Goal: Communication & Community: Answer question/provide support

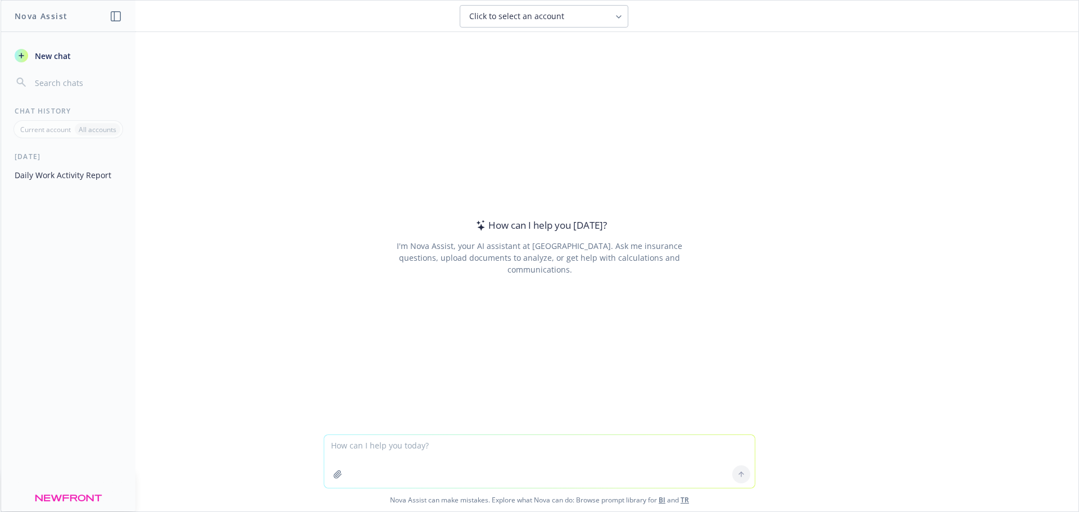
click at [373, 458] on textarea at bounding box center [539, 461] width 431 height 53
paste textarea "1. Build a staggered timeline for open enrollment communications that avoids bo…"
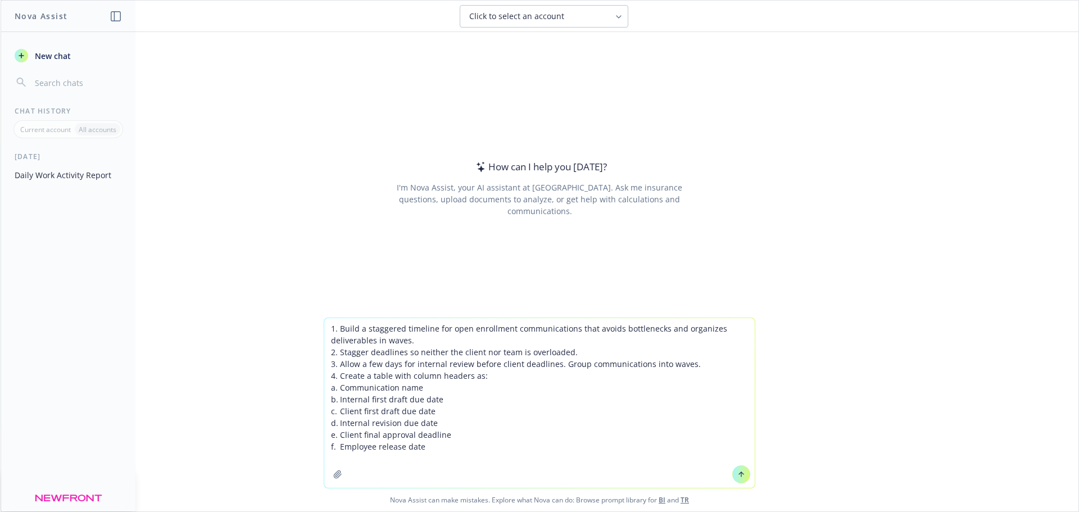
type textarea "1. Build a staggered timeline for open enrollment communications that avoids bo…"
drag, startPoint x: 468, startPoint y: 450, endPoint x: 328, endPoint y: 324, distance: 187.5
click at [328, 324] on textarea "1. Build a staggered timeline for open enrollment communications that avoids bo…" at bounding box center [539, 403] width 431 height 170
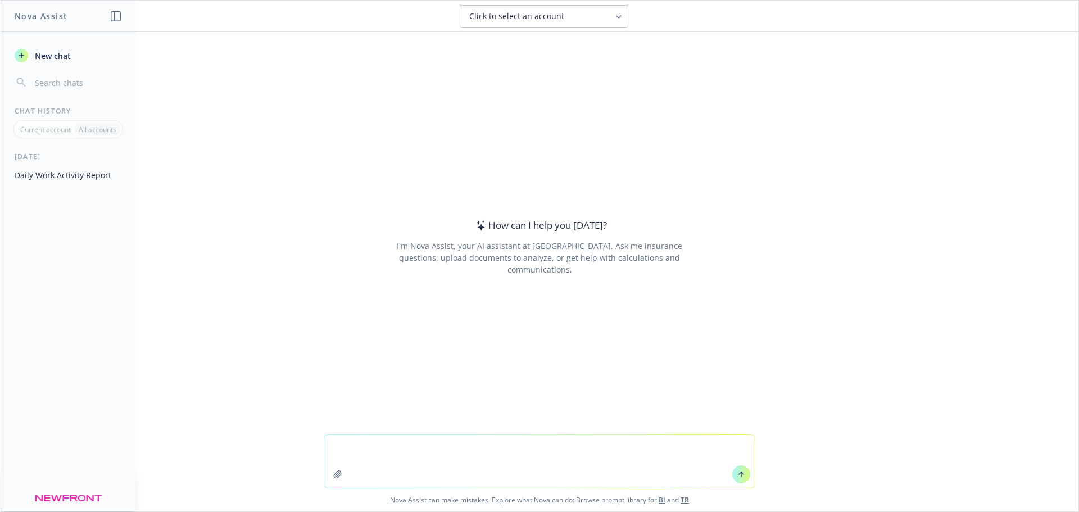
click at [329, 478] on button "button" at bounding box center [338, 474] width 18 height 18
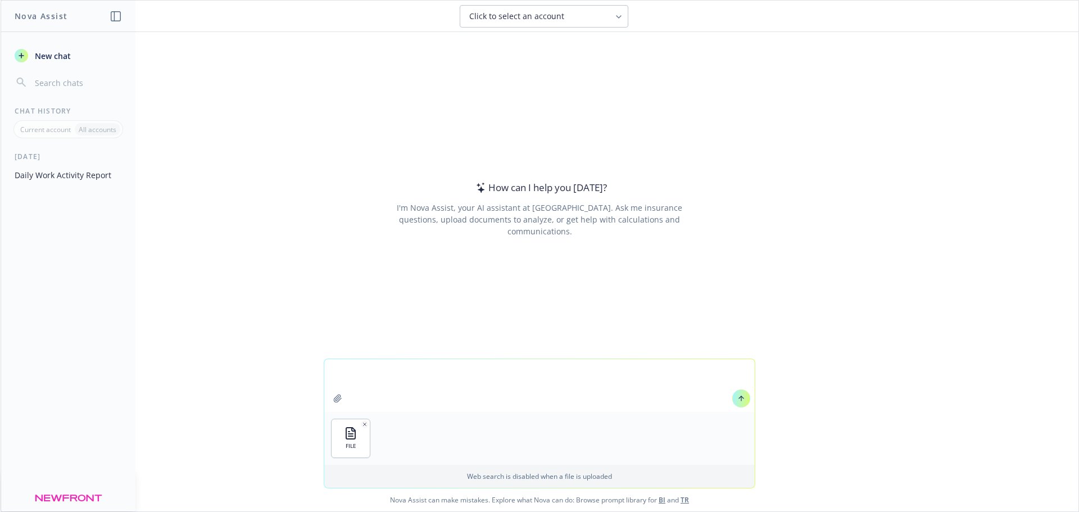
click at [337, 372] on textarea at bounding box center [539, 385] width 431 height 53
click at [463, 371] on textarea "On the OE timeline tab, column D" at bounding box center [539, 385] width 431 height 53
click at [612, 373] on textarea "On the OE timeline tab, column D, renewal & marketing analysis section," at bounding box center [539, 385] width 431 height 53
type textarea "On the OE timeline tab, column D, renewal & marketing analysis section"
click at [609, 373] on textarea "On the OE timeline tab, column D, renewal & marketing analysis section" at bounding box center [539, 385] width 431 height 53
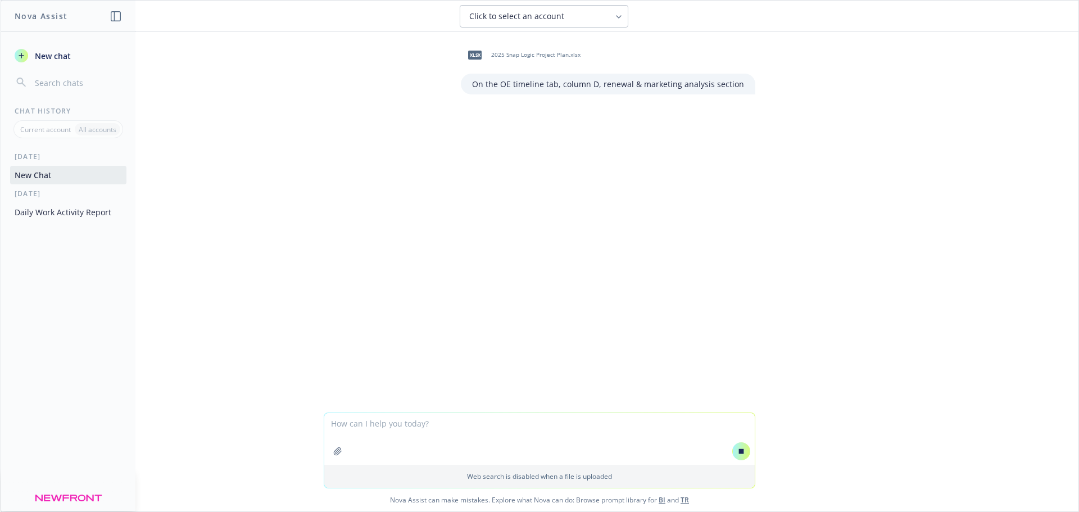
click at [350, 427] on textarea at bounding box center [539, 439] width 431 height 52
click at [738, 452] on icon at bounding box center [742, 451] width 8 height 8
click at [372, 426] on textarea at bounding box center [539, 439] width 431 height 52
paste textarea "1. Build a staggered timeline for open enrollment communications that avoids bo…"
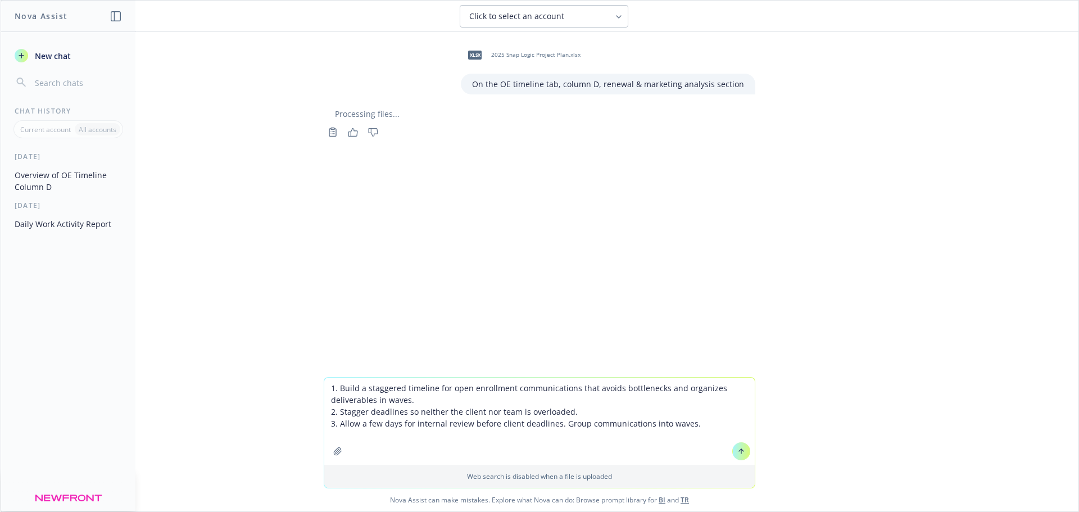
drag, startPoint x: 509, startPoint y: 390, endPoint x: 568, endPoint y: 385, distance: 59.2
click at [568, 385] on textarea "1. Build a staggered timeline for open enrollment communications that avoids bo…" at bounding box center [539, 421] width 431 height 87
type textarea "1. Build a staggered timeline for open enrollment timeline that avoids bottlene…"
click at [693, 427] on textarea "1. Build a staggered timeline for open enrollment timeline that avoids bottlene…" at bounding box center [539, 421] width 431 height 87
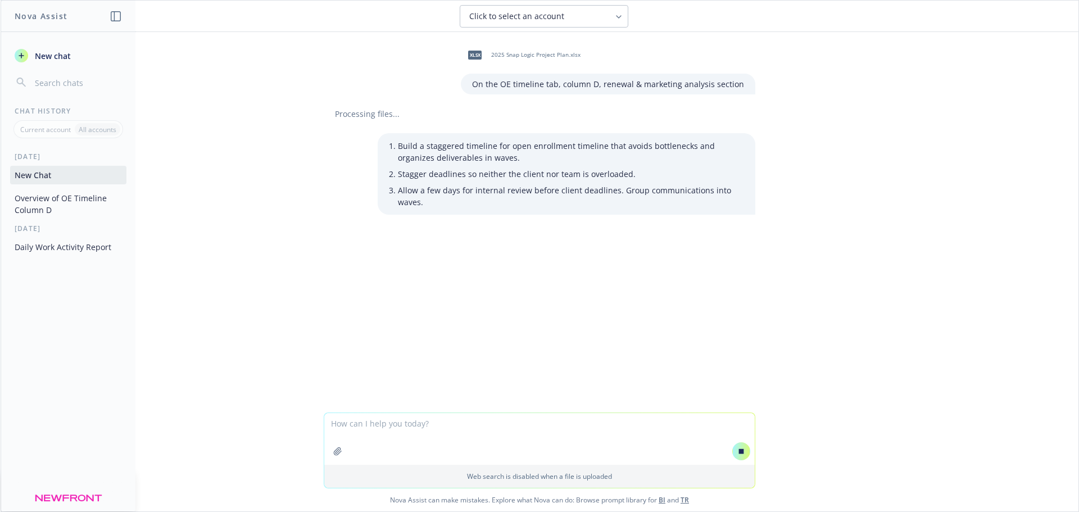
click at [739, 453] on icon at bounding box center [741, 451] width 5 height 5
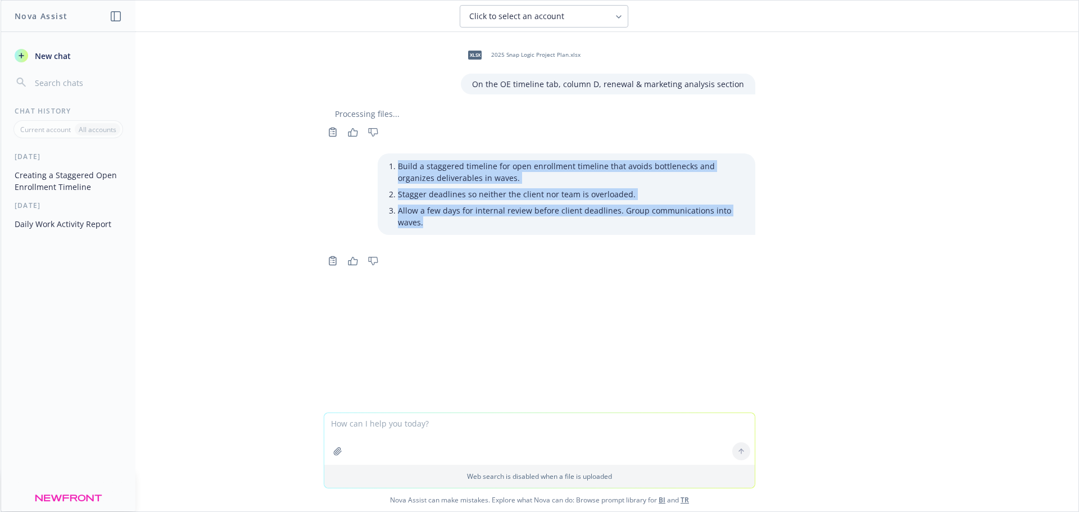
drag, startPoint x: 396, startPoint y: 164, endPoint x: 506, endPoint y: 219, distance: 122.9
click at [506, 219] on ul "Build a staggered timeline for open enrollment timeline that avoids bottlenecks…" at bounding box center [571, 194] width 346 height 73
copy ul "Build a staggered timeline for open enrollment timeline that avoids bottlenecks…"
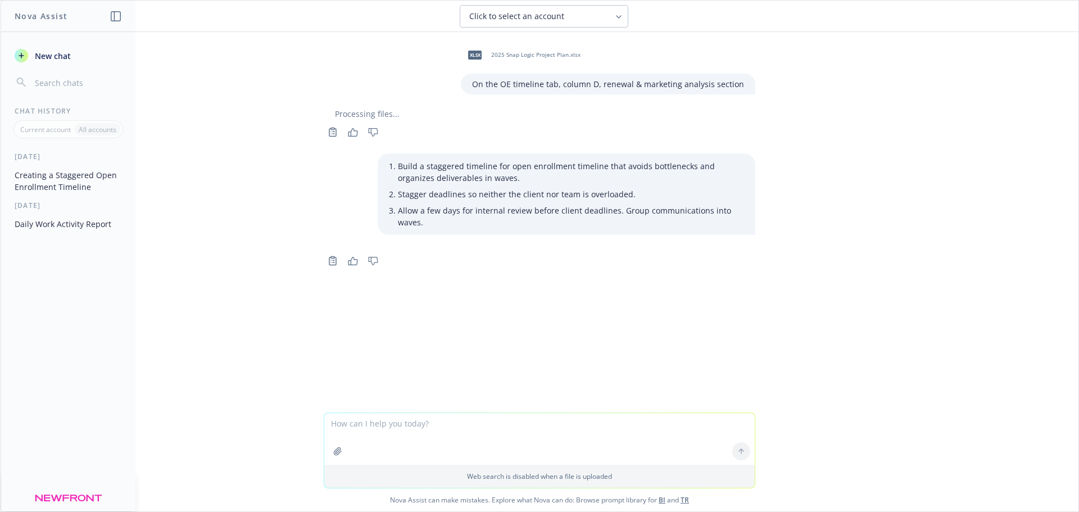
click at [344, 427] on textarea at bounding box center [539, 439] width 431 height 52
paste textarea "Build a staggered timeline for open enrollment timeline that avoids bottlenecks…"
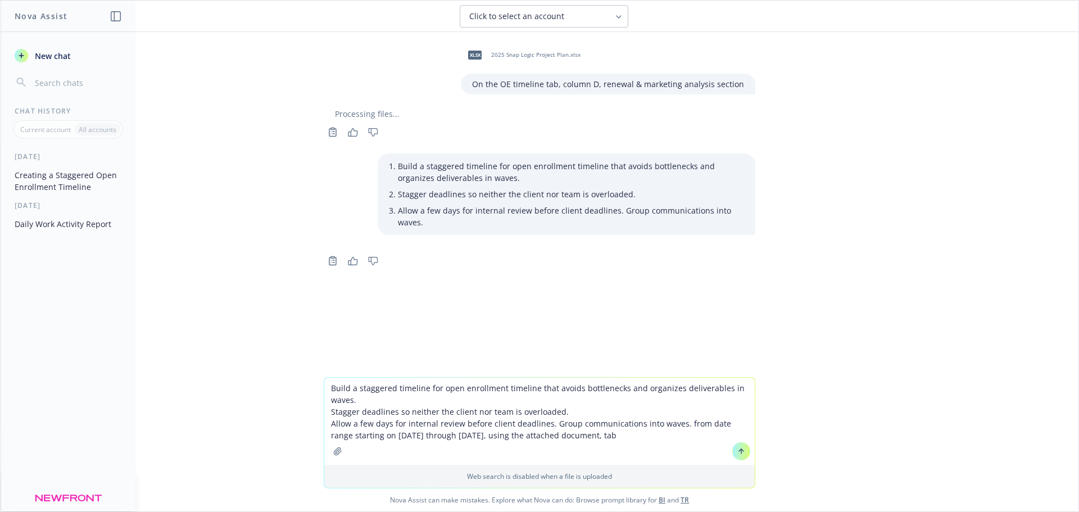
click at [609, 436] on textarea "Build a staggered timeline for open enrollment timeline that avoids bottlenecks…" at bounding box center [539, 421] width 431 height 87
click at [604, 434] on textarea "Build a staggered timeline for open enrollment timeline that avoids bottlenecks…" at bounding box center [539, 421] width 431 height 87
type textarea "Build a staggered timeline for open enrollment timeline that avoids bottlenecks…"
click at [333, 452] on icon "button" at bounding box center [337, 451] width 9 height 9
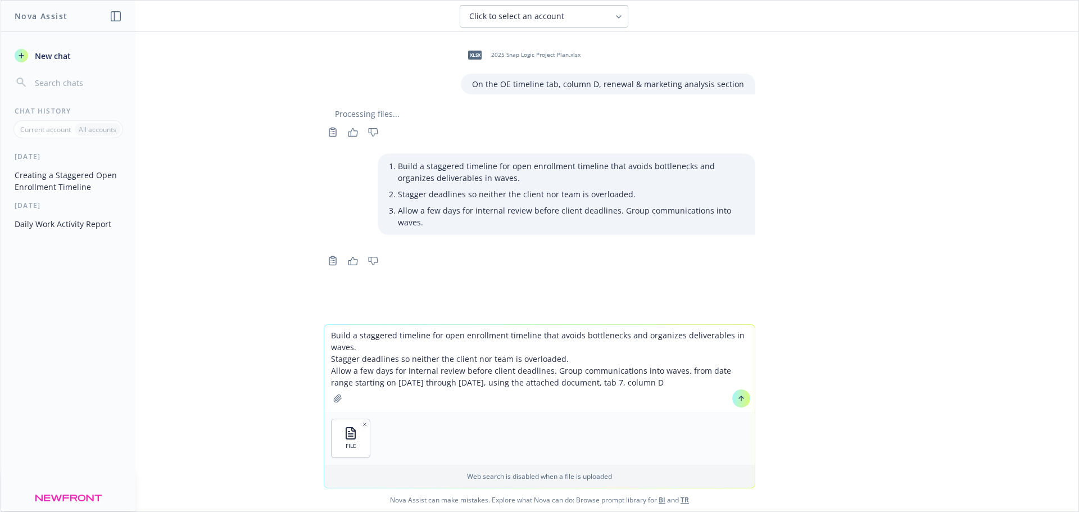
click at [741, 396] on button at bounding box center [741, 399] width 18 height 18
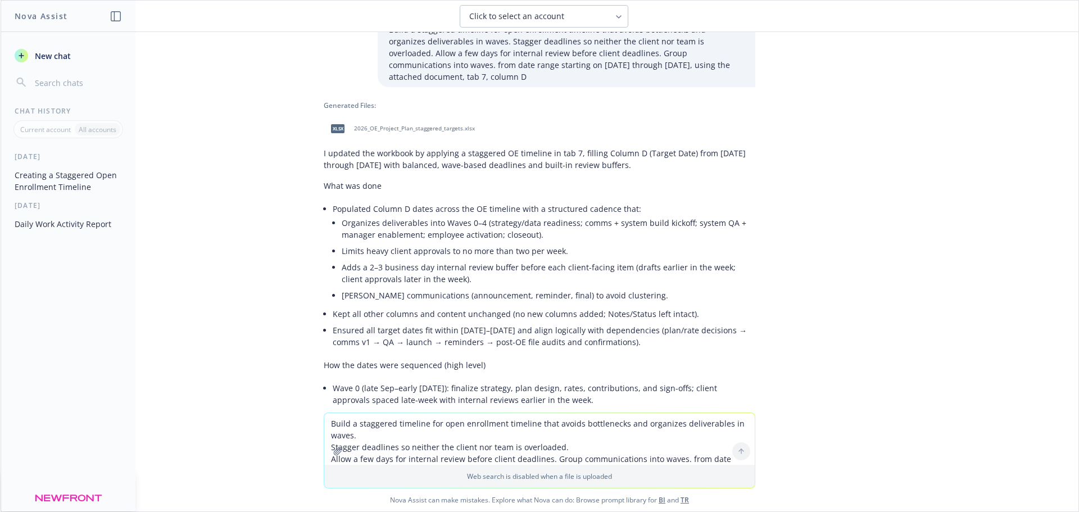
scroll to position [243, 0]
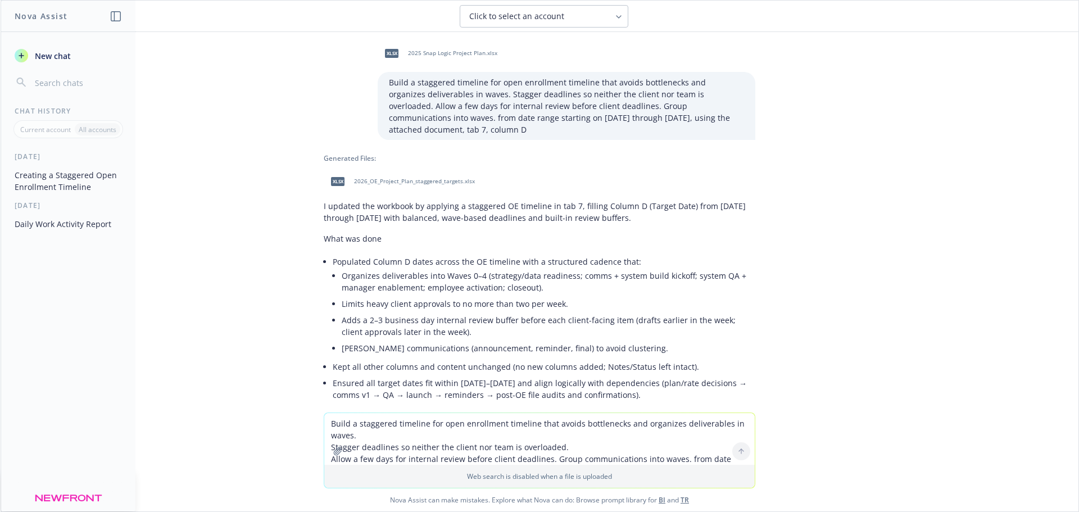
click at [390, 178] on span "2026_OE_Project_Plan_staggered_targets.xlsx" at bounding box center [414, 181] width 121 height 7
click at [409, 428] on textarea "Build a staggered timeline for open enrollment timeline that avoids bottlenecks…" at bounding box center [539, 439] width 431 height 52
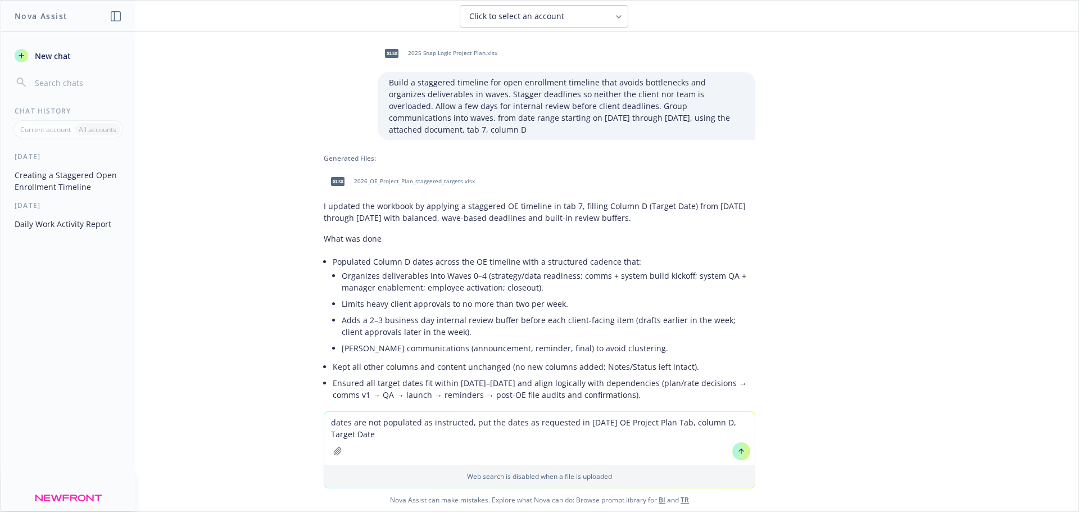
type textarea "dates are not populated as instructed, put the dates as requested in [DATE] OE …"
click at [738, 458] on button at bounding box center [741, 451] width 18 height 18
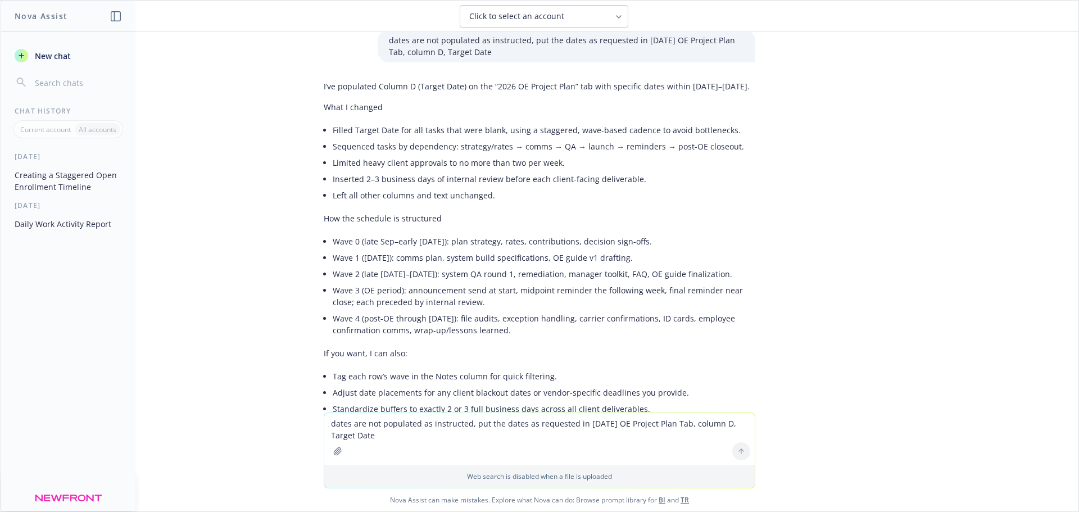
scroll to position [1017, 0]
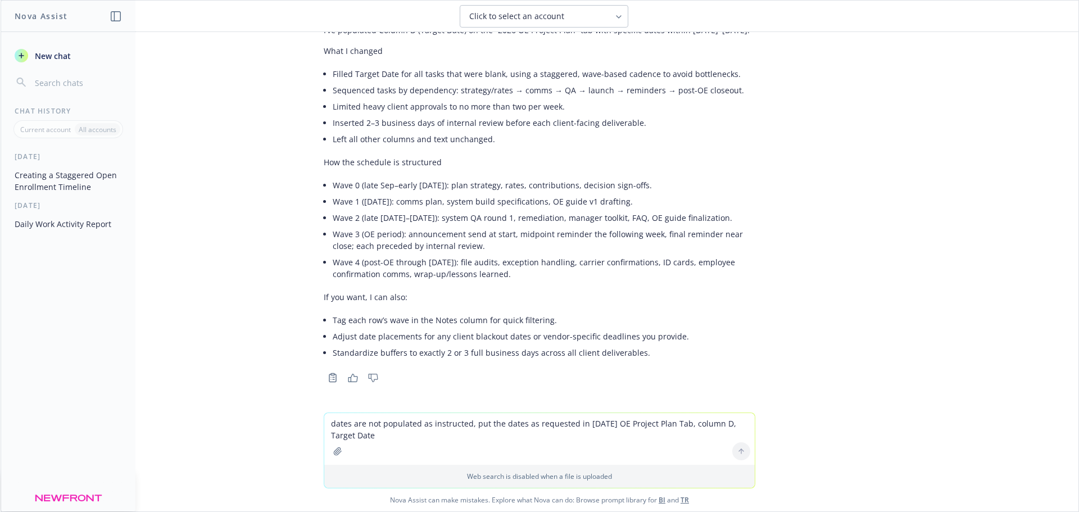
click at [422, 431] on textarea "dates are not populated as instructed, put the dates as requested in [DATE] OE …" at bounding box center [539, 439] width 431 height 52
type textarea "send me the document with your edits"
click at [740, 451] on icon at bounding box center [741, 450] width 4 height 2
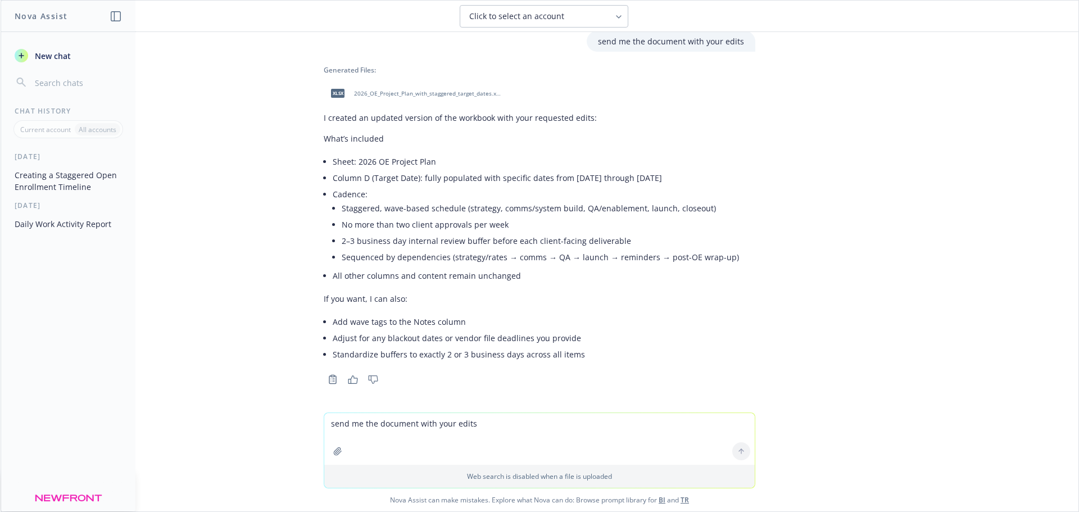
scroll to position [1387, 0]
click at [919, 211] on div "xlsx 2025 Snap Logic Project Plan.xlsx On the OE timeline tab, column D, renewa…" at bounding box center [540, 222] width 1078 height 381
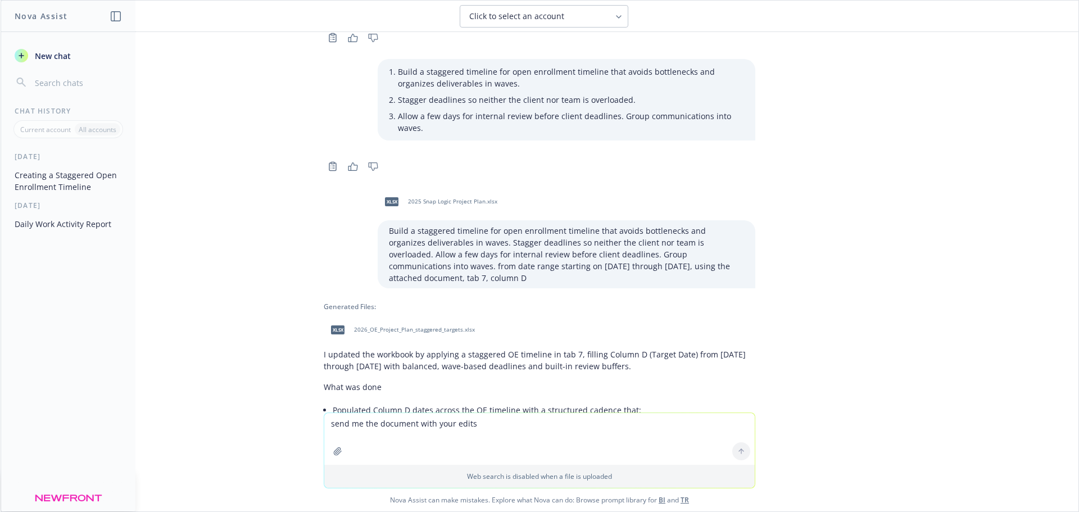
scroll to position [0, 0]
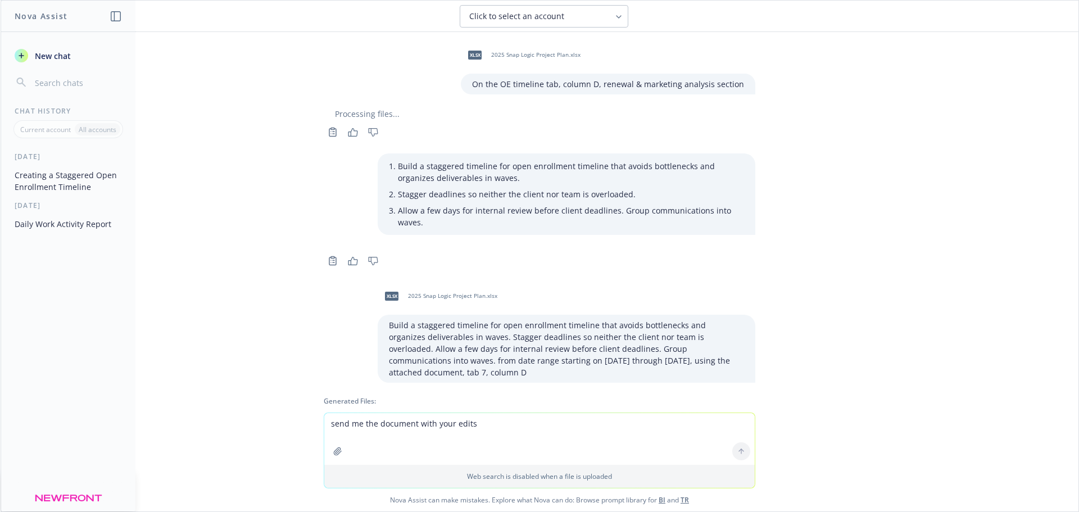
click at [322, 46] on div "xlsx 2025 Snap Logic Project Plan.xlsx On the OE timeline tab, column D, renewa…" at bounding box center [540, 67] width 450 height 53
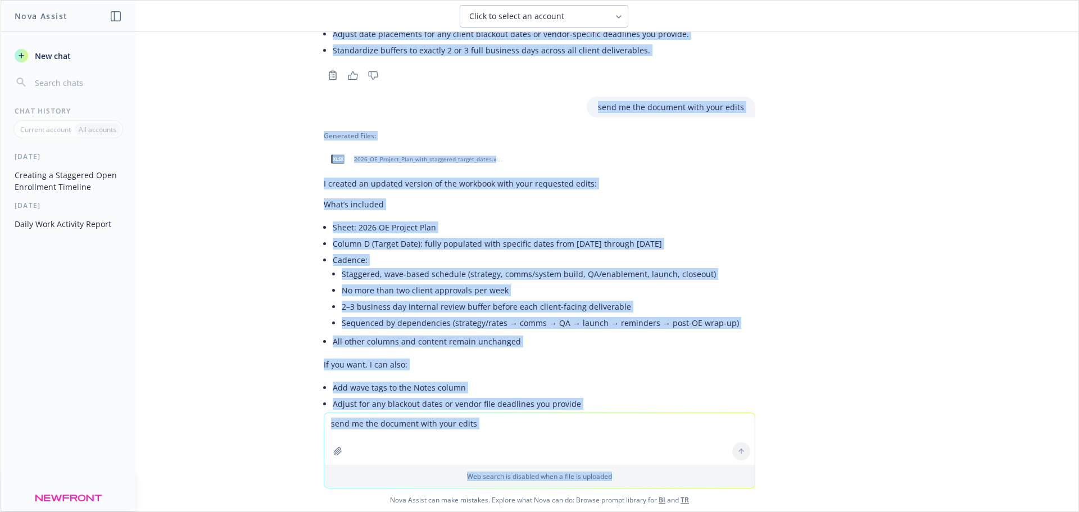
scroll to position [1387, 0]
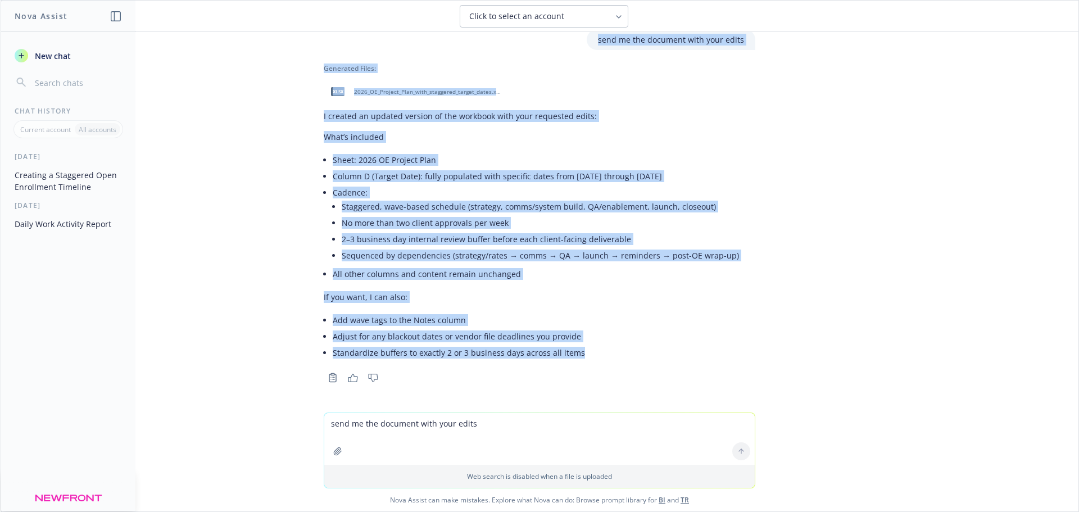
drag, startPoint x: 346, startPoint y: 52, endPoint x: 755, endPoint y: 358, distance: 511.2
click at [755, 358] on div "xlsx 2025 Snap Logic Project Plan.xlsx On the OE timeline tab, column D, renewa…" at bounding box center [540, 222] width 1078 height 381
copy div "xlsx 2025 Snap Logic Project Plan.xlsx On the OE timeline tab, column D, renewa…"
drag, startPoint x: 410, startPoint y: 92, endPoint x: 842, endPoint y: 178, distance: 440.2
click at [852, 178] on div "xlsx 2025 Snap Logic Project Plan.xlsx On the OE timeline tab, column D, renewa…" at bounding box center [540, 222] width 1078 height 381
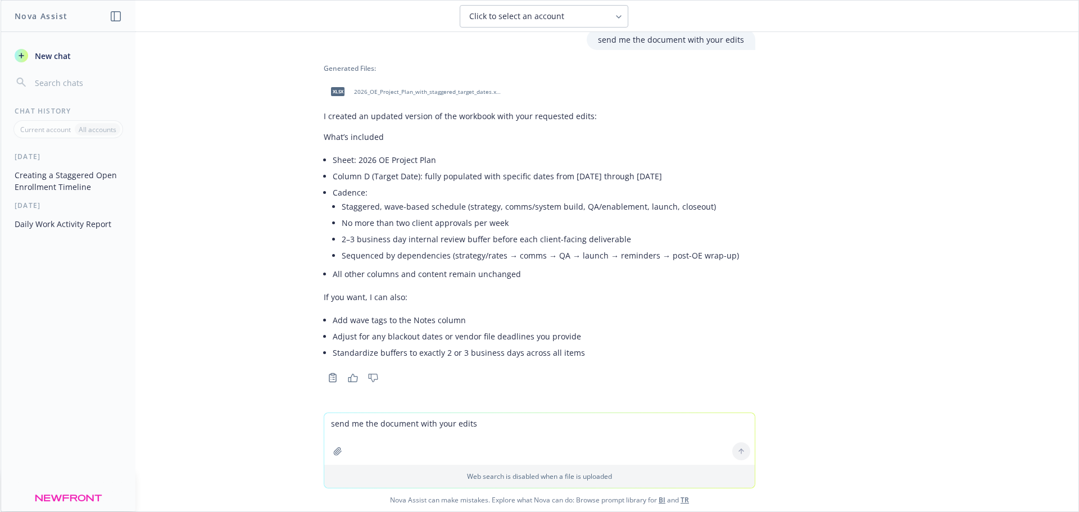
click at [423, 94] on span "2026_OE_Project_Plan_with_staggered_target_dates.xlsx" at bounding box center [427, 91] width 147 height 7
